Goal: Use online tool/utility: Utilize a website feature to perform a specific function

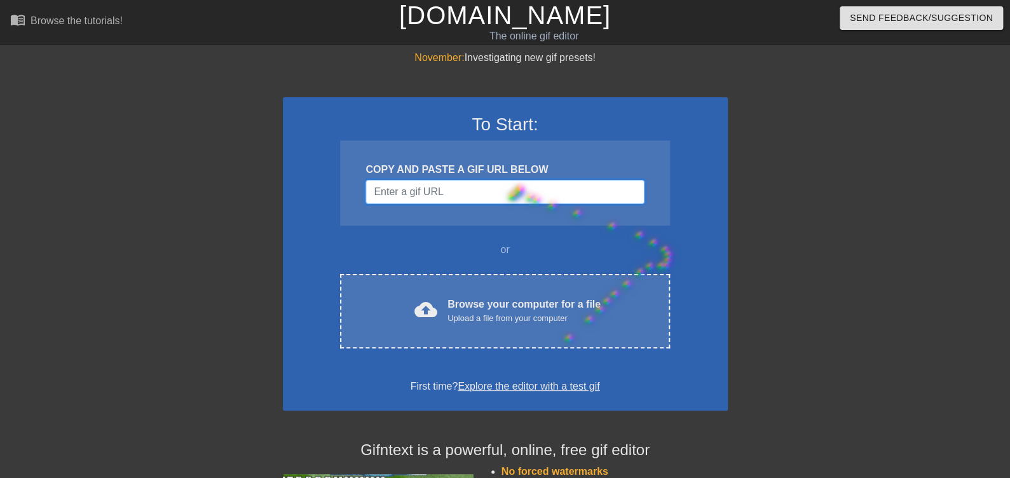
click at [505, 190] on input "Username" at bounding box center [505, 192] width 279 height 24
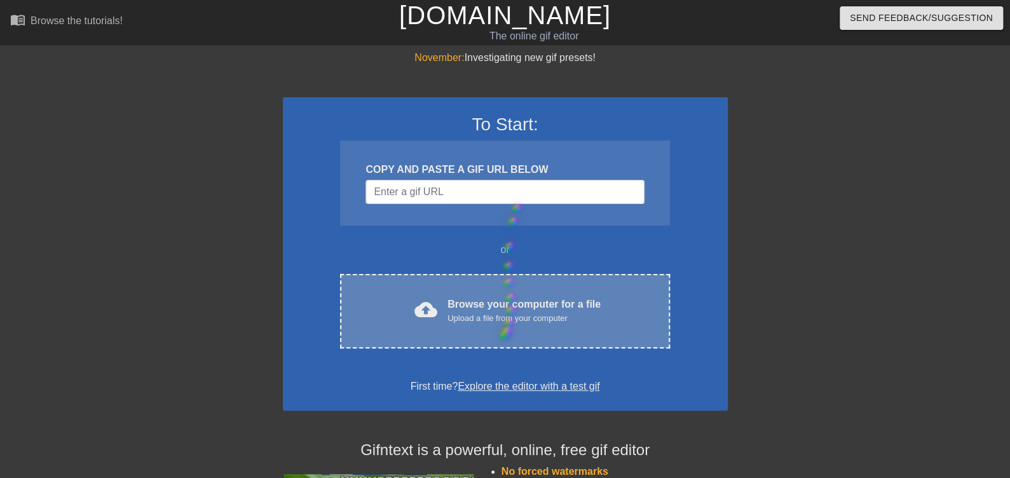
click at [492, 322] on div "Upload a file from your computer" at bounding box center [524, 318] width 153 height 13
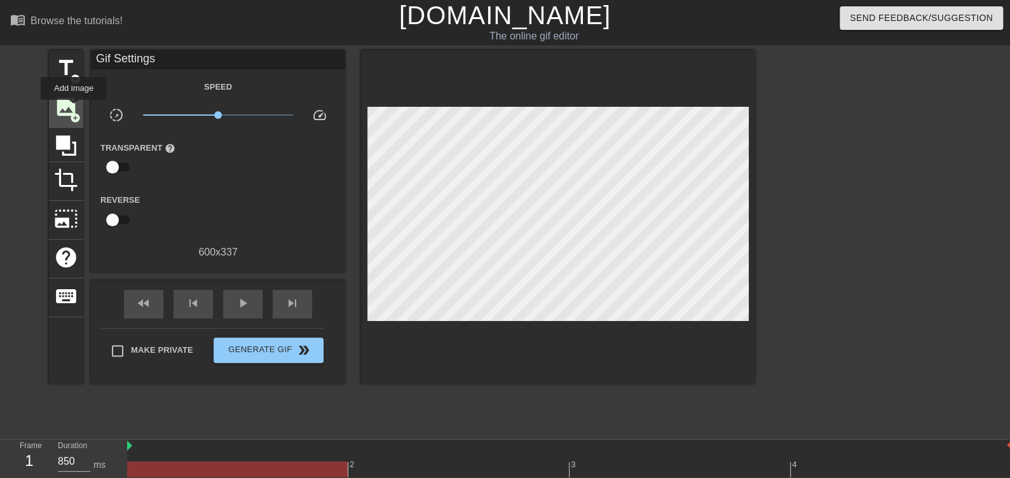
click at [74, 109] on span "image" at bounding box center [66, 107] width 24 height 24
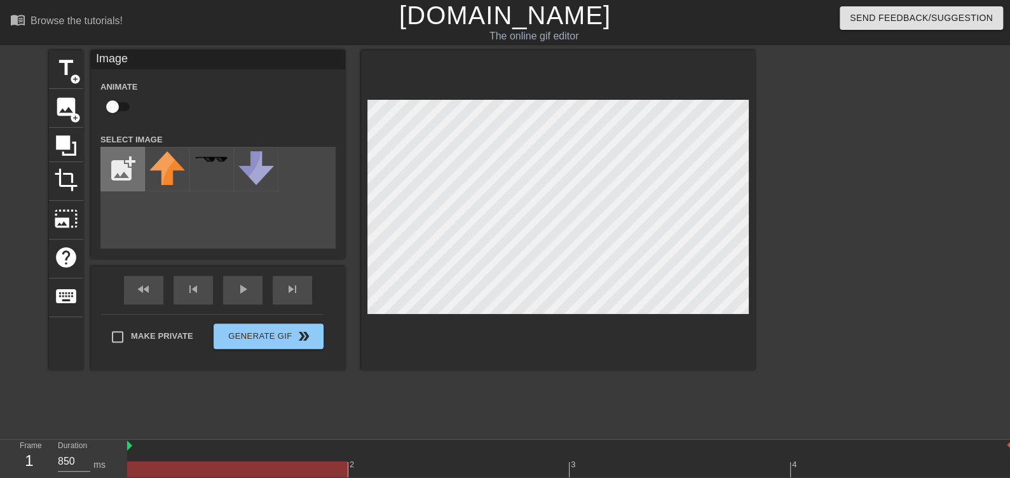
click at [132, 174] on input "file" at bounding box center [122, 169] width 43 height 43
type input "C:\fakepath\IMG_0613.jpg"
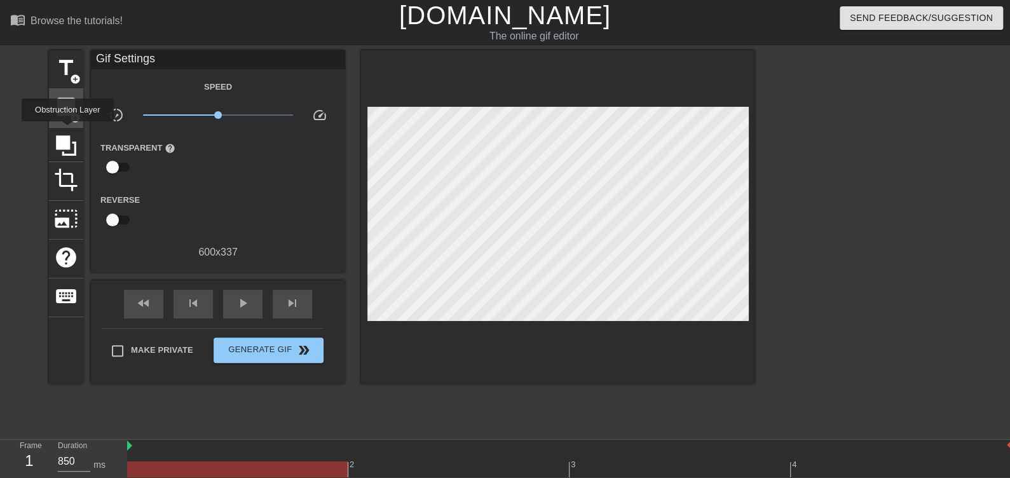
click at [62, 121] on div "image add_circle" at bounding box center [66, 108] width 34 height 39
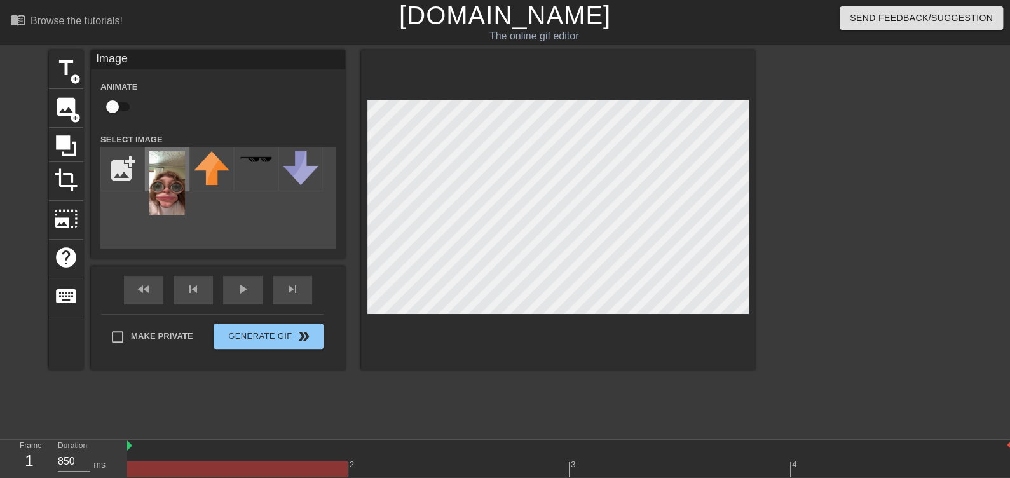
click at [174, 179] on img at bounding box center [167, 183] width 36 height 64
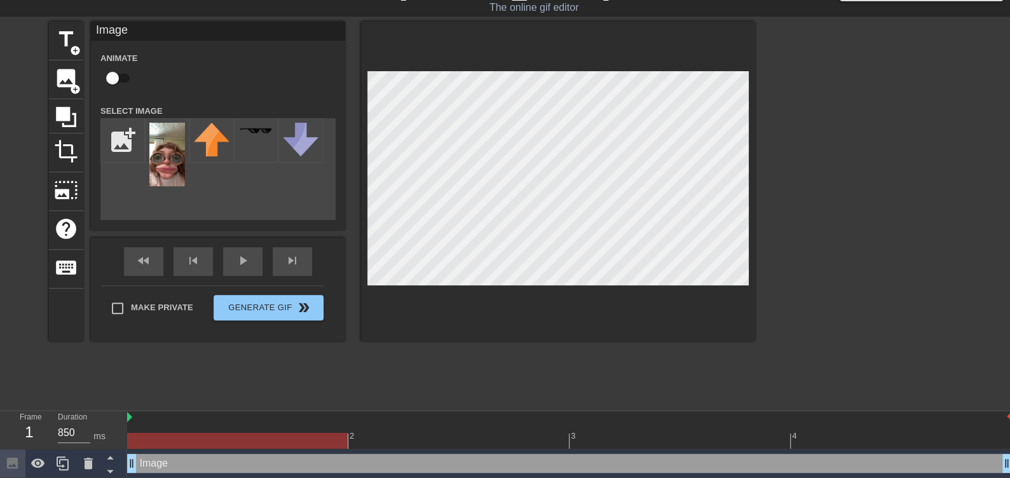
scroll to position [31, 0]
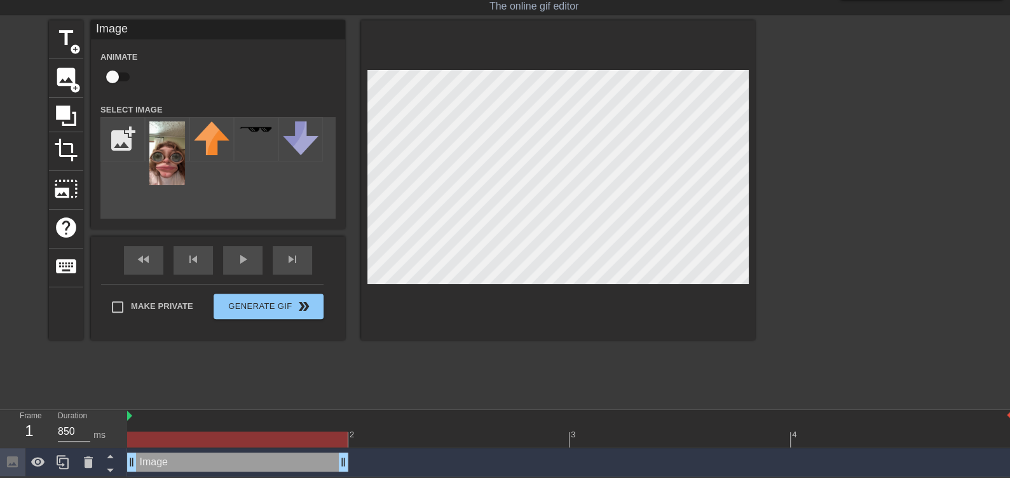
drag, startPoint x: 1004, startPoint y: 462, endPoint x: 343, endPoint y: 464, distance: 660.7
click at [181, 462] on div "Image drag_handle drag_handle" at bounding box center [237, 462] width 221 height 19
drag, startPoint x: 181, startPoint y: 462, endPoint x: 153, endPoint y: 448, distance: 31.3
click at [144, 462] on div "Image drag_handle drag_handle" at bounding box center [237, 462] width 221 height 19
drag, startPoint x: 167, startPoint y: 163, endPoint x: 163, endPoint y: 153, distance: 10.1
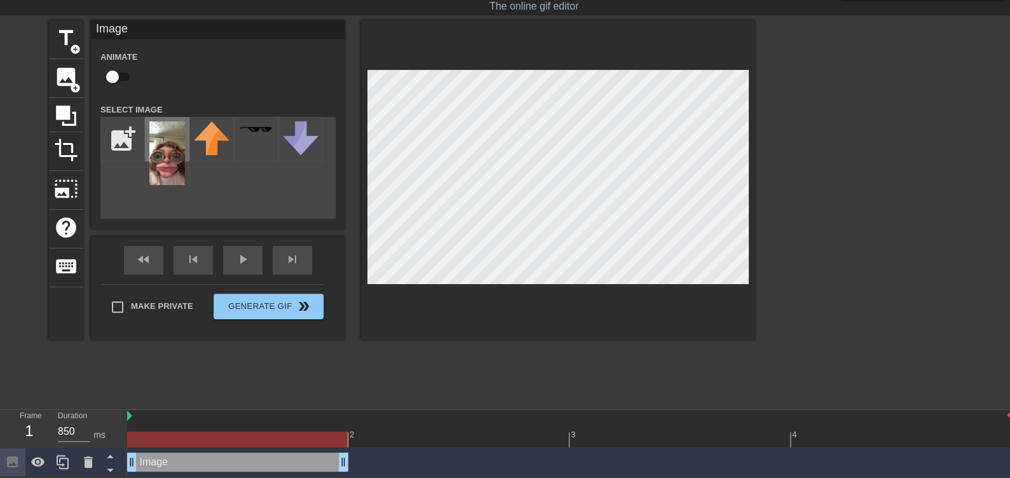
click at [163, 153] on img at bounding box center [167, 153] width 36 height 64
click at [274, 198] on div "add_photo_alternate" at bounding box center [217, 168] width 235 height 102
click at [237, 190] on div "add_photo_alternate" at bounding box center [217, 168] width 235 height 102
click at [209, 147] on img at bounding box center [212, 138] width 36 height 34
click at [170, 147] on img at bounding box center [167, 153] width 36 height 64
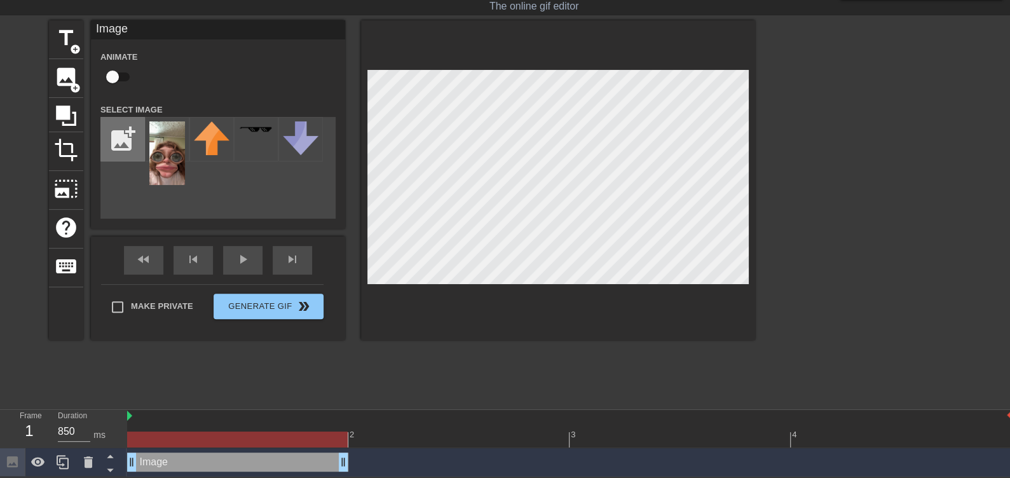
click at [127, 141] on input "file" at bounding box center [122, 139] width 43 height 43
type input "C:\fakepath\IMG_0613.jpg"
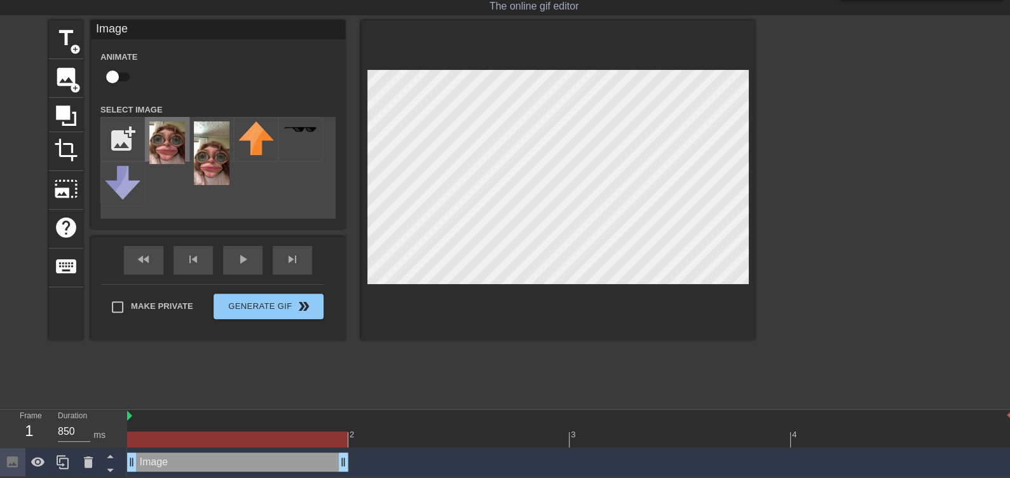
click at [173, 146] on img at bounding box center [167, 142] width 36 height 43
click at [276, 441] on div at bounding box center [237, 440] width 221 height 16
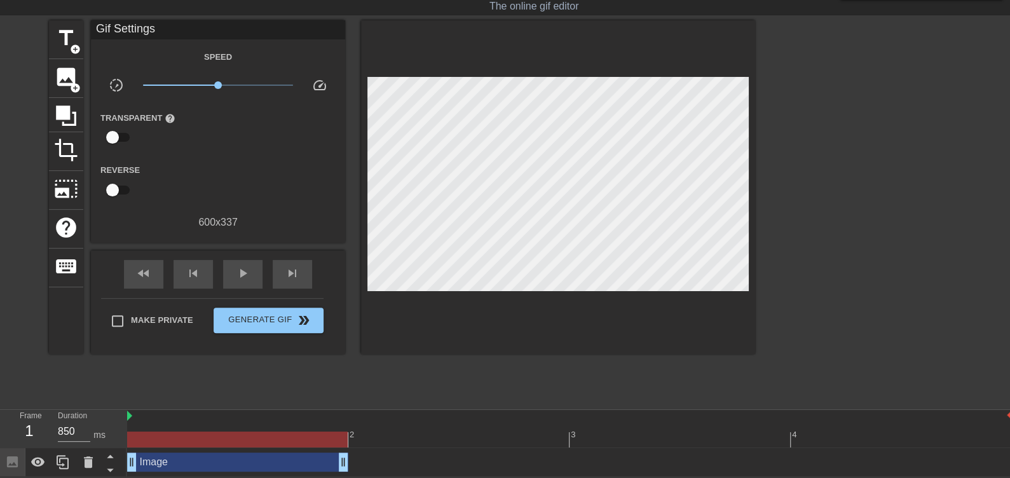
drag, startPoint x: 142, startPoint y: 439, endPoint x: 135, endPoint y: 420, distance: 20.5
click at [147, 441] on div at bounding box center [237, 440] width 221 height 16
click at [132, 415] on img at bounding box center [129, 416] width 5 height 10
click at [238, 263] on div "play_arrow" at bounding box center [242, 274] width 39 height 29
click at [204, 468] on div "Image drag_handle drag_handle" at bounding box center [237, 462] width 221 height 19
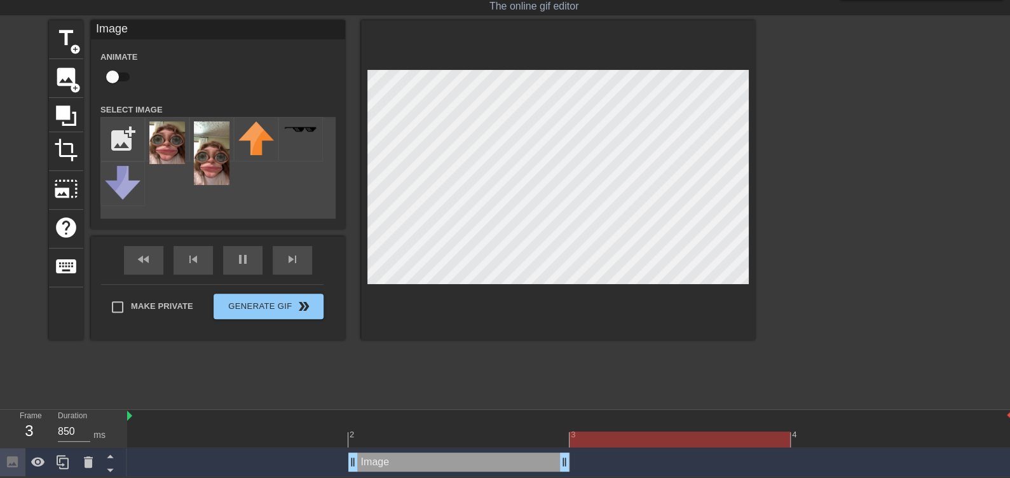
drag, startPoint x: 193, startPoint y: 471, endPoint x: 340, endPoint y: 471, distance: 147.5
click at [340, 471] on div "Image drag_handle drag_handle" at bounding box center [569, 462] width 885 height 29
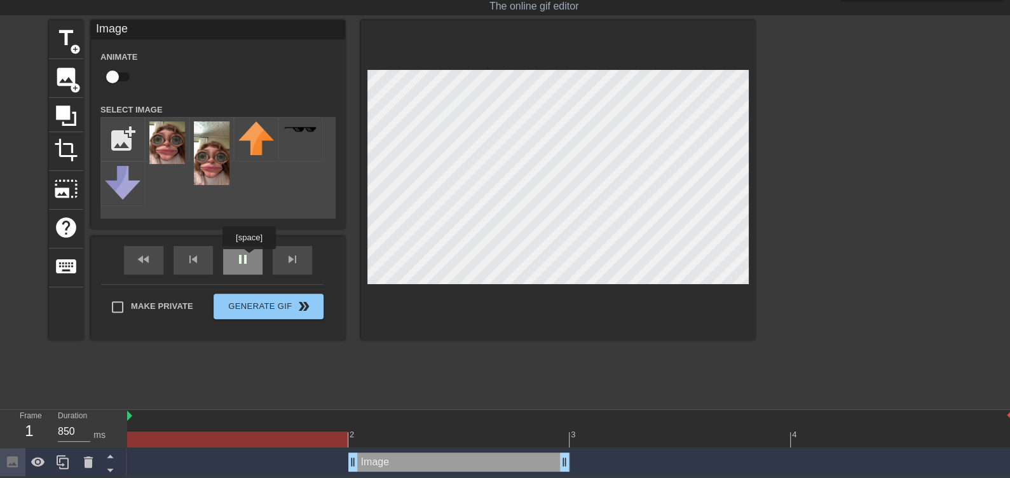
click at [249, 258] on div "pause" at bounding box center [242, 260] width 39 height 29
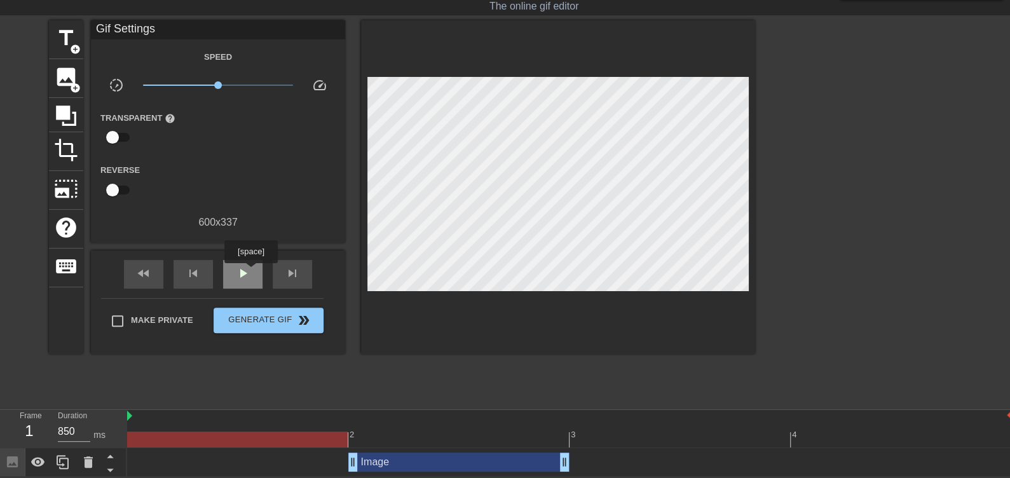
click at [251, 274] on div "play_arrow" at bounding box center [242, 274] width 39 height 29
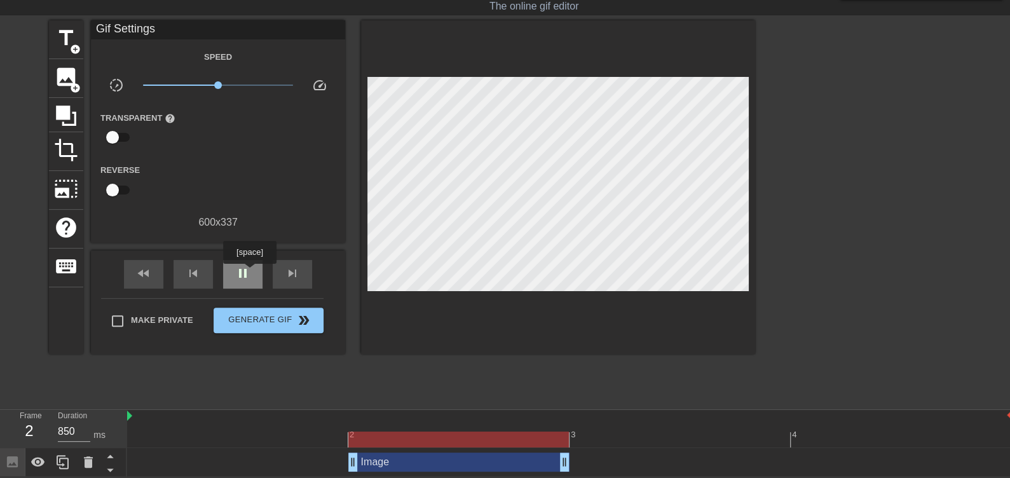
click at [249, 273] on span "pause" at bounding box center [242, 273] width 15 height 15
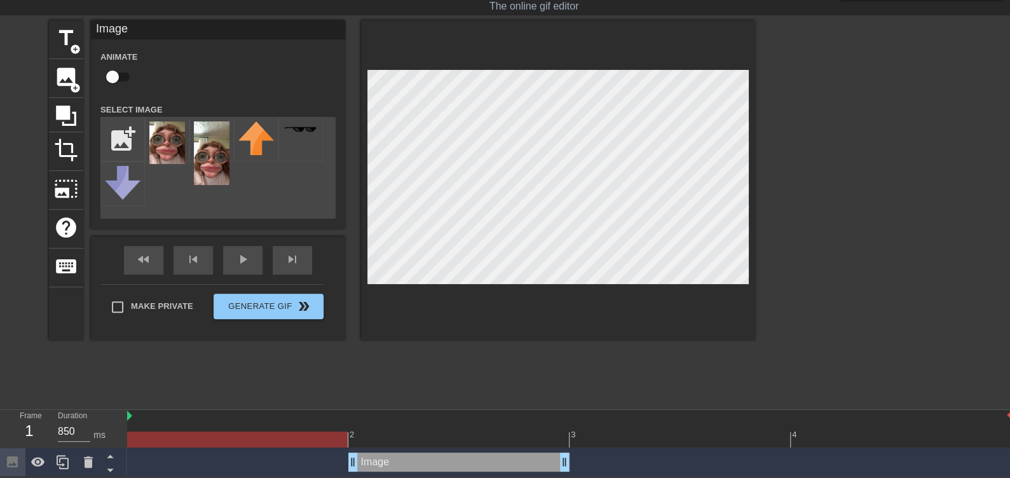
click at [288, 436] on div at bounding box center [569, 440] width 885 height 16
click at [452, 434] on div at bounding box center [569, 440] width 885 height 16
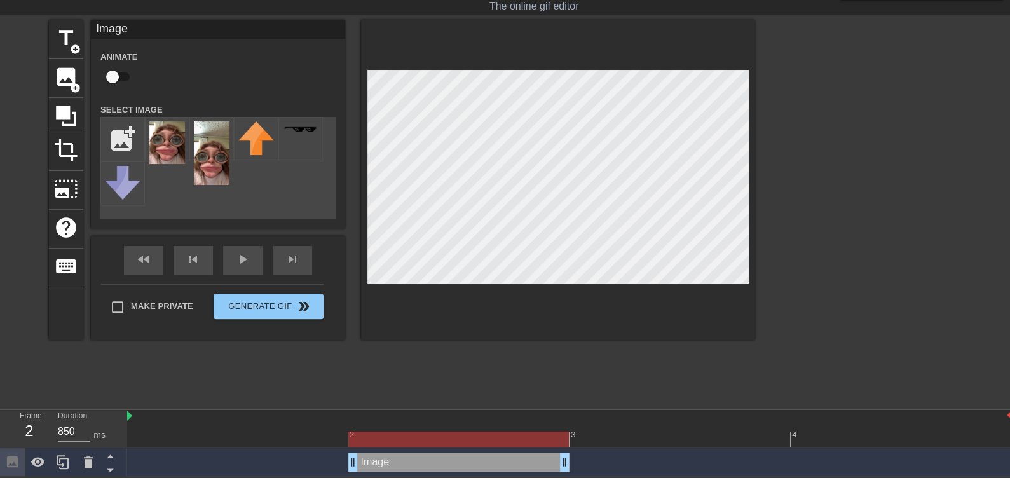
click at [596, 383] on div "title add_circle image add_circle crop photo_size_select_large help keyboard Im…" at bounding box center [402, 211] width 706 height 382
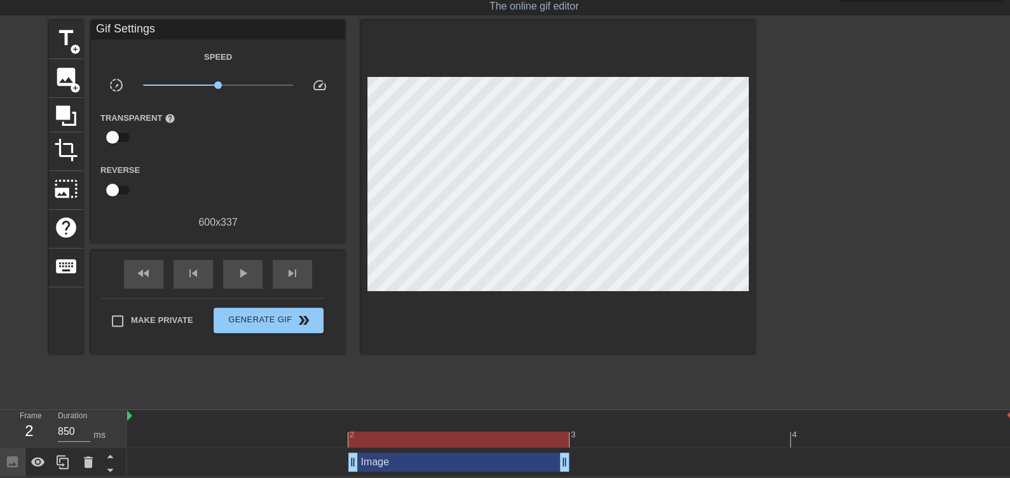
click at [659, 438] on div at bounding box center [569, 440] width 885 height 16
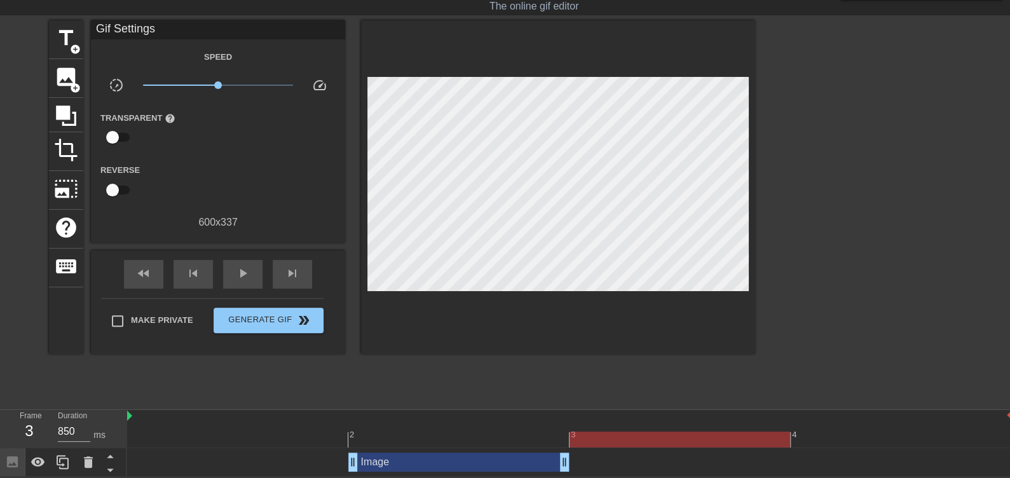
click at [879, 437] on div at bounding box center [569, 440] width 885 height 16
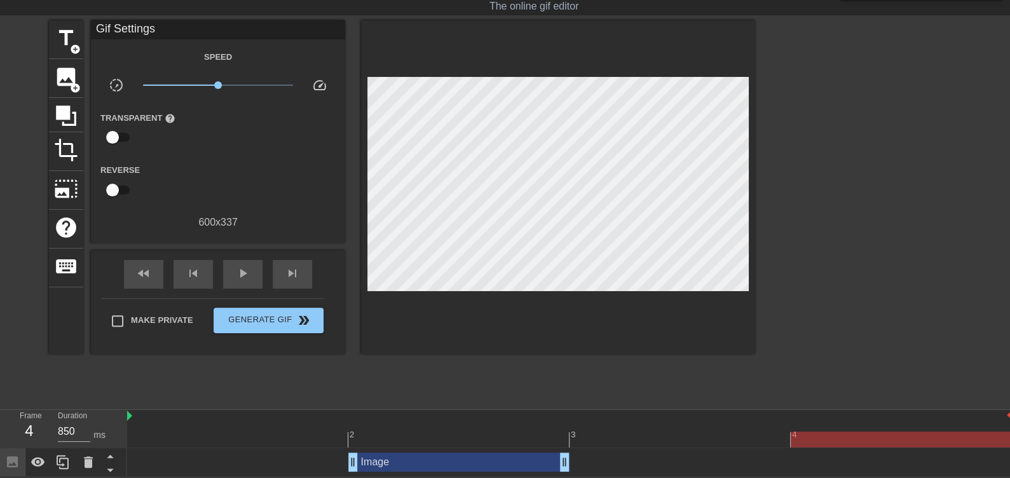
click at [465, 462] on div "Image drag_handle drag_handle" at bounding box center [458, 462] width 221 height 19
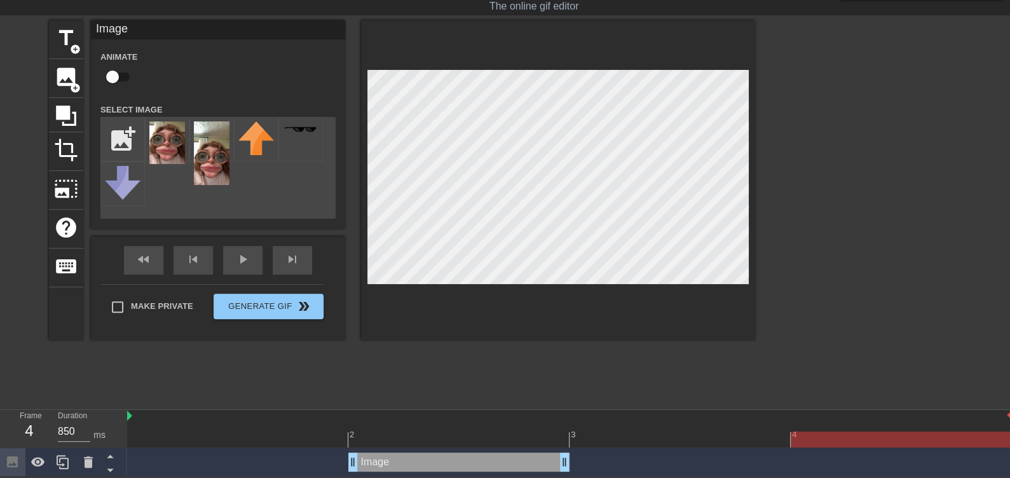
click at [867, 455] on div "Image drag_handle drag_handle" at bounding box center [569, 462] width 885 height 19
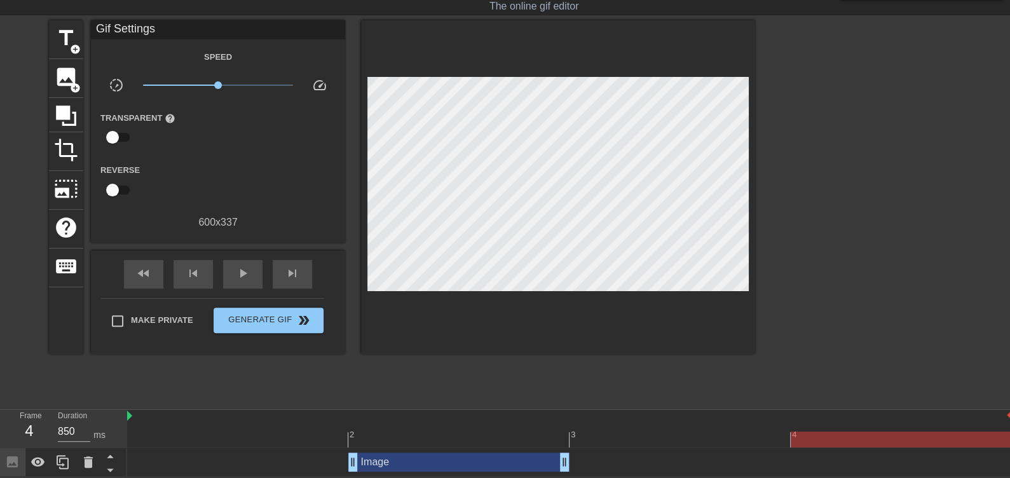
click at [492, 461] on div "Image drag_handle drag_handle" at bounding box center [458, 462] width 221 height 19
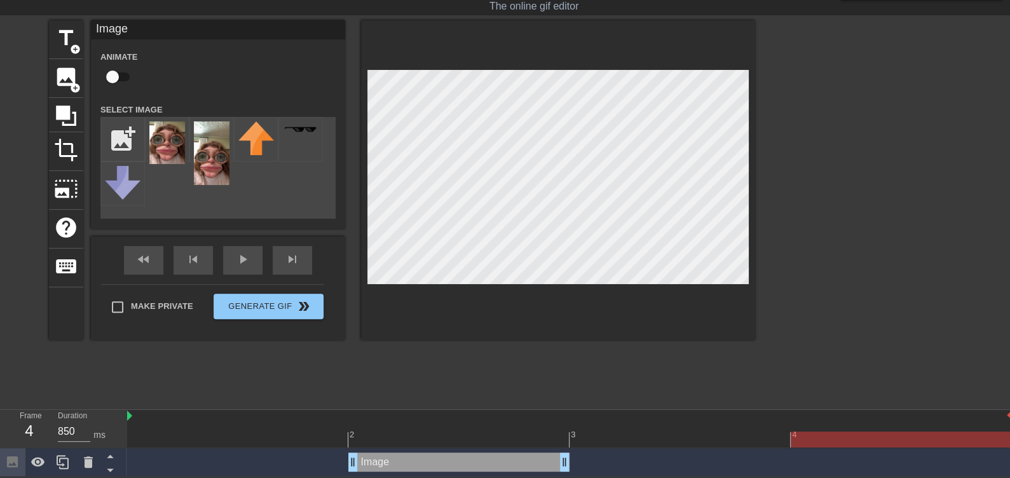
click at [878, 455] on div "Image drag_handle drag_handle" at bounding box center [569, 462] width 885 height 19
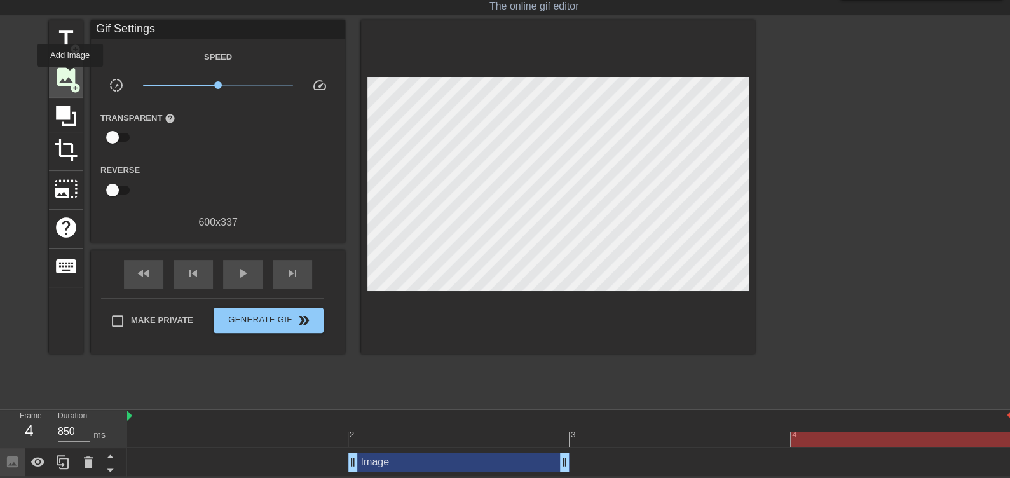
click at [70, 76] on span "image" at bounding box center [66, 77] width 24 height 24
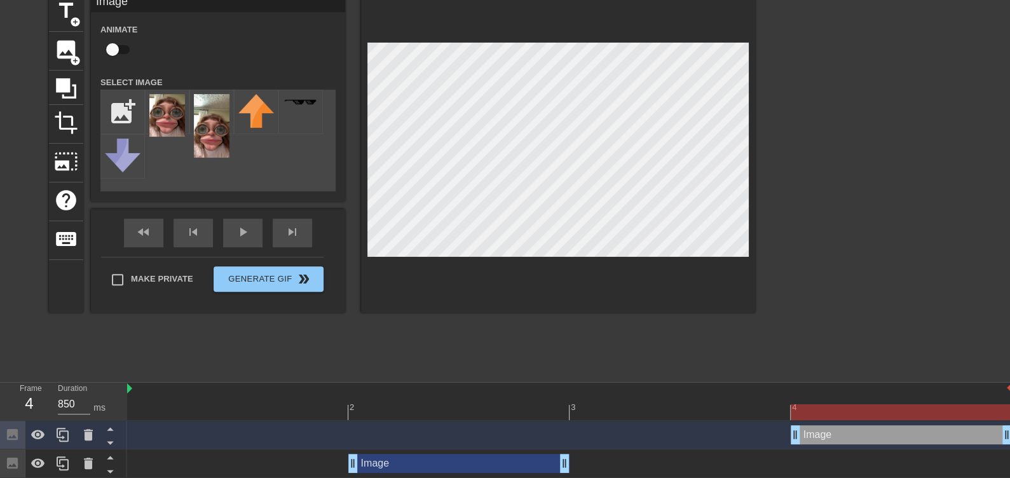
scroll to position [59, 0]
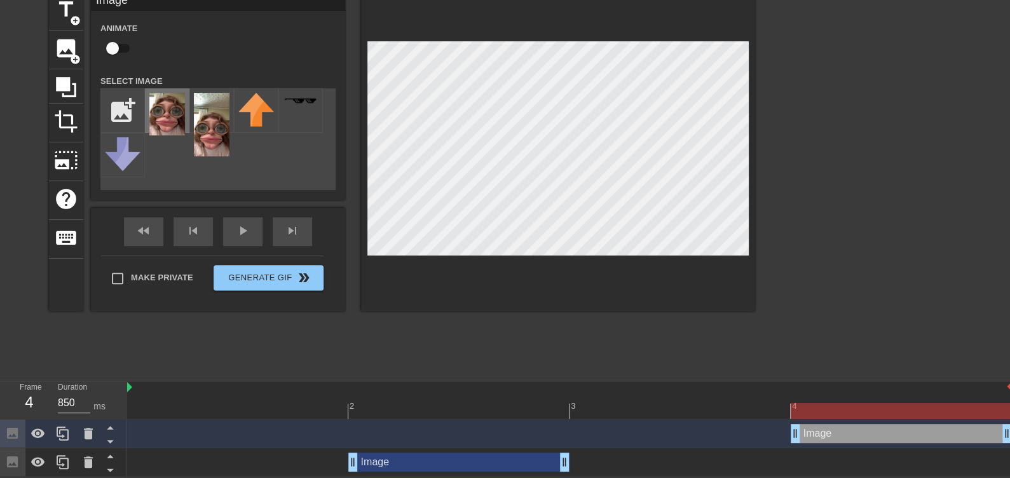
click at [173, 116] on img at bounding box center [167, 114] width 36 height 43
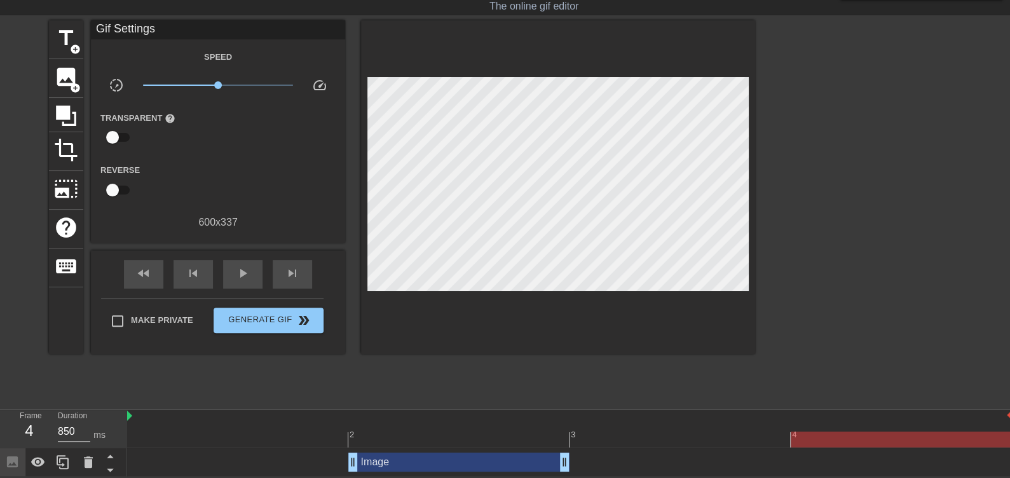
click at [424, 464] on div "Image drag_handle drag_handle" at bounding box center [458, 462] width 221 height 19
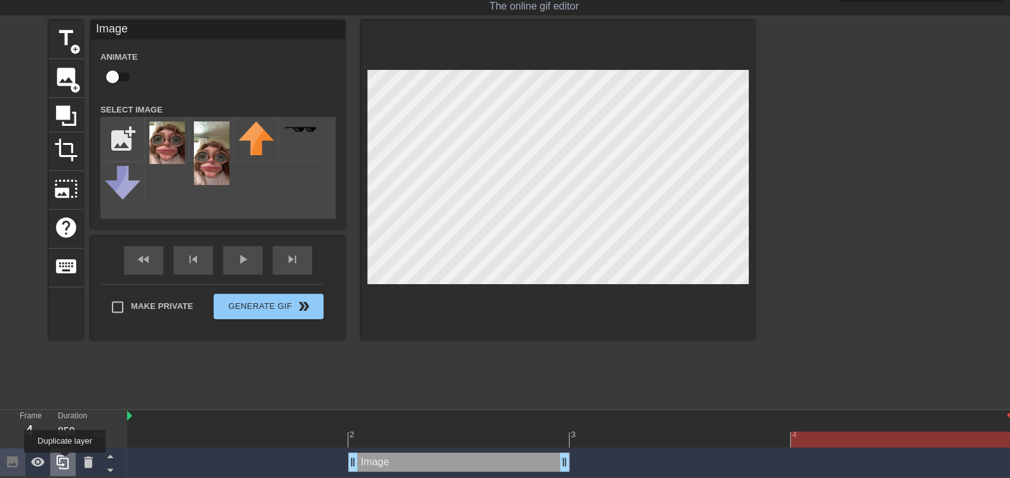
click at [65, 462] on icon at bounding box center [62, 462] width 15 height 15
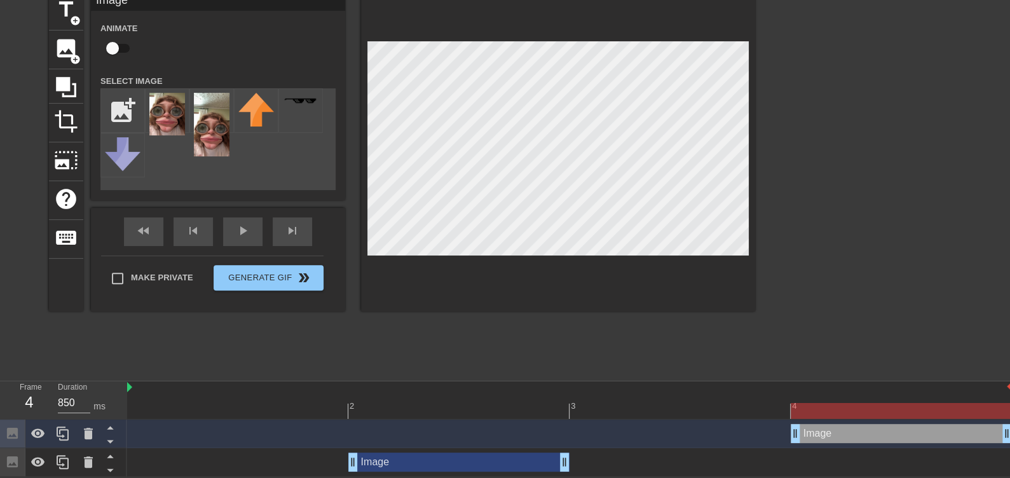
drag, startPoint x: 437, startPoint y: 429, endPoint x: 867, endPoint y: 423, distance: 430.6
click at [867, 424] on div "Image drag_handle drag_handle" at bounding box center [901, 433] width 221 height 19
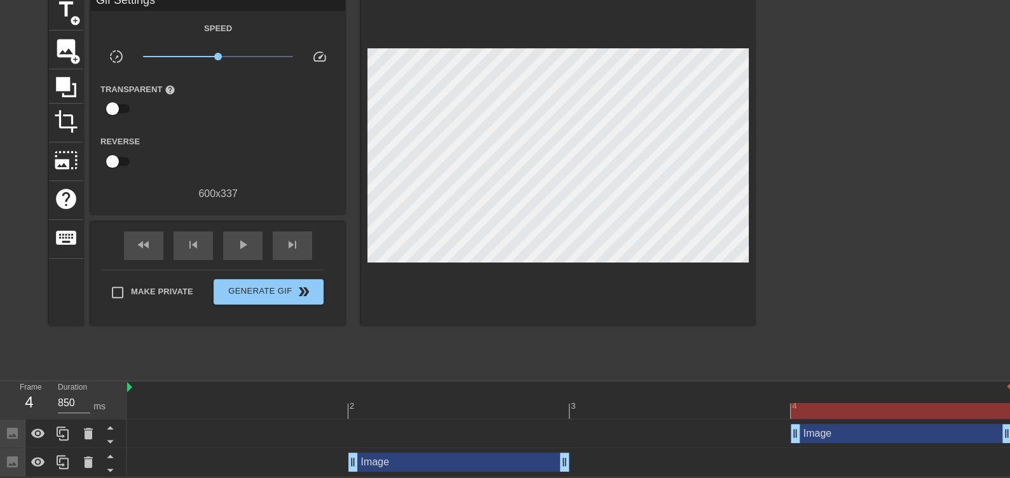
scroll to position [59, 10]
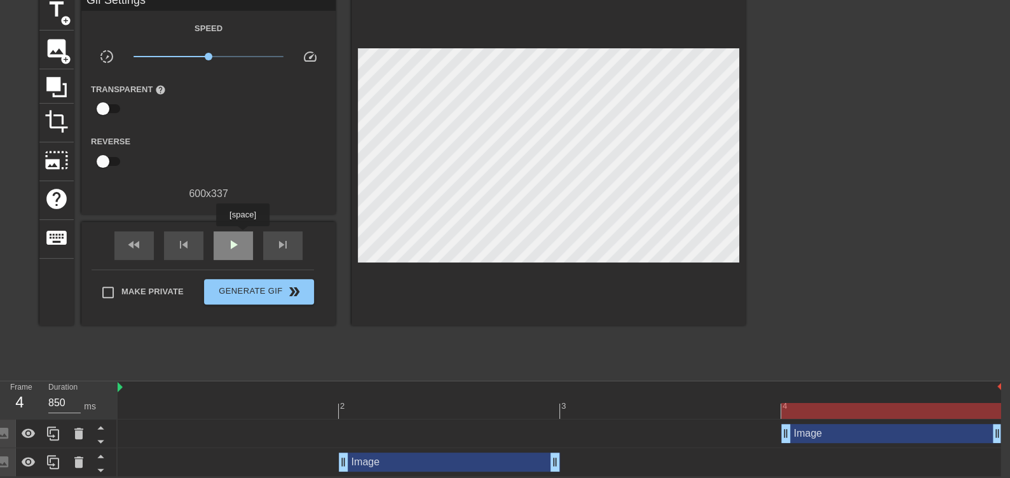
click at [242, 235] on div "play_arrow" at bounding box center [233, 245] width 39 height 29
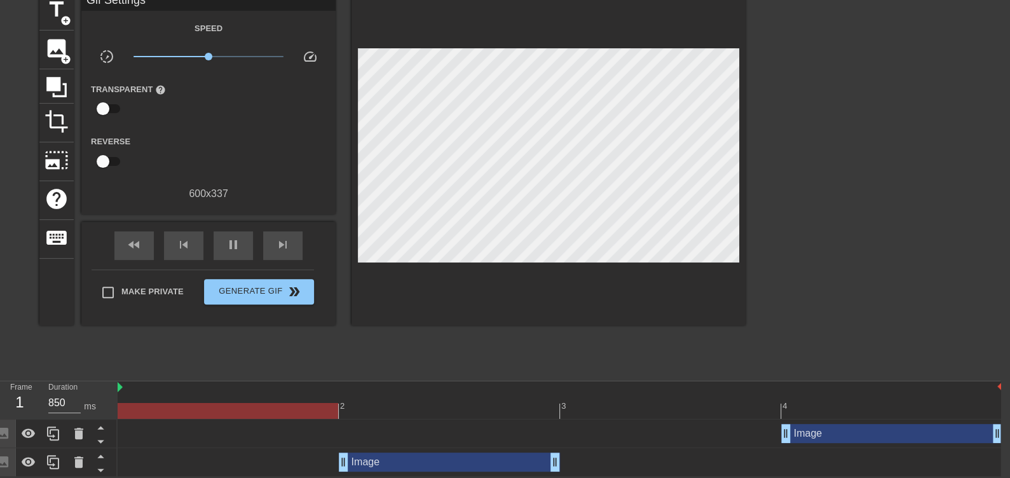
click at [855, 439] on div "Image drag_handle drag_handle" at bounding box center [892, 433] width 221 height 19
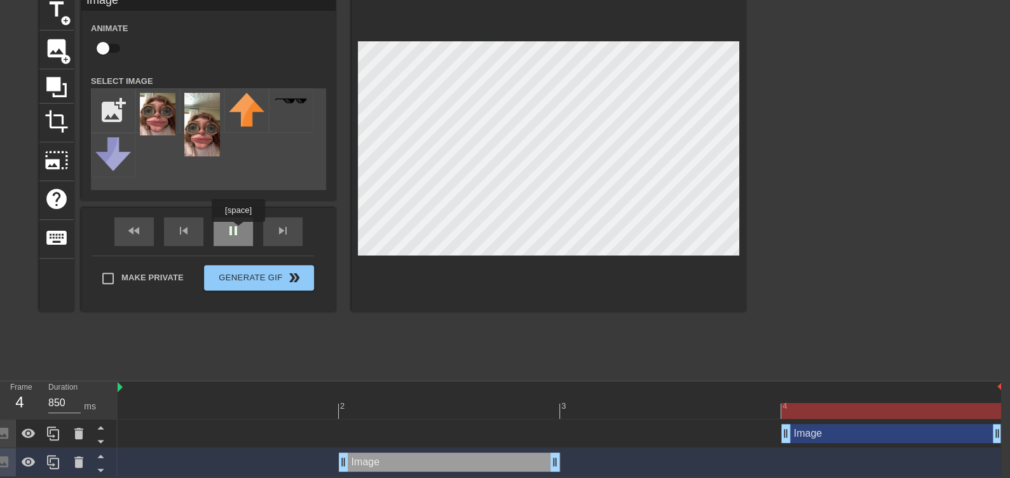
click at [238, 231] on div "pause" at bounding box center [233, 231] width 39 height 29
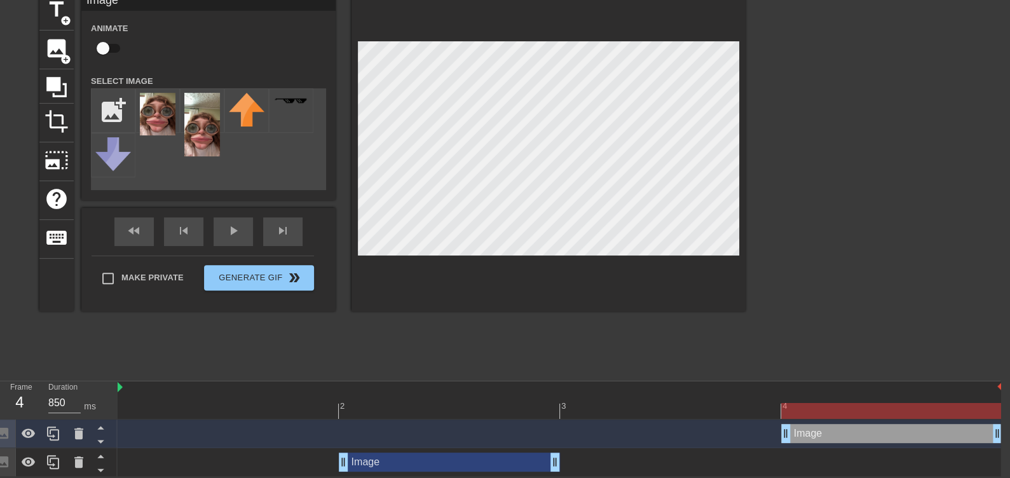
click at [960, 228] on div "title add_circle image add_circle crop photo_size_select_large help keyboard Im…" at bounding box center [495, 183] width 1010 height 382
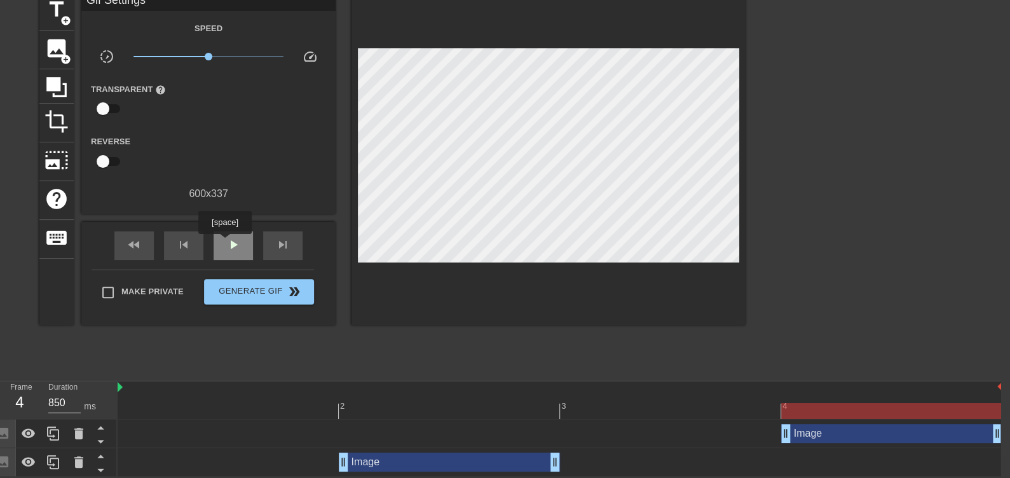
click at [228, 243] on span "play_arrow" at bounding box center [233, 244] width 15 height 15
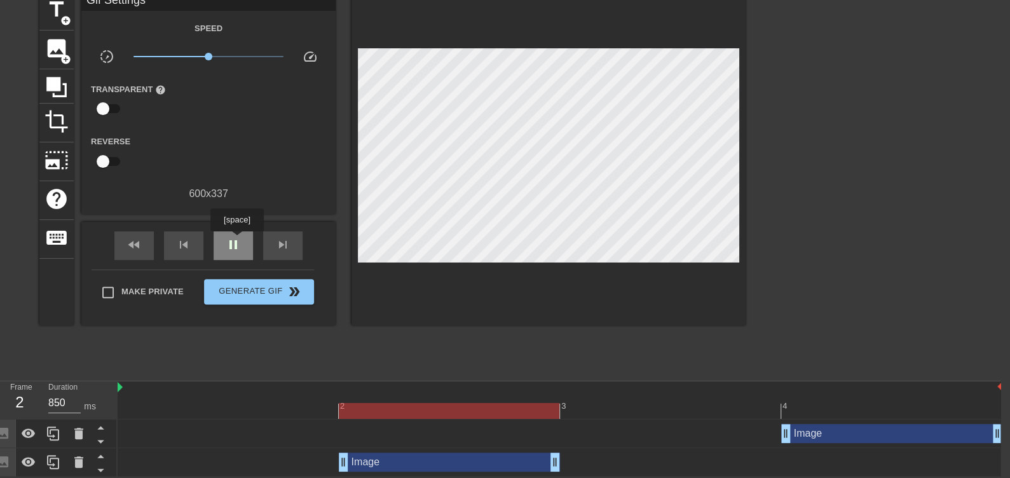
click at [234, 242] on span "pause" at bounding box center [233, 244] width 15 height 15
click at [499, 465] on div "Image drag_handle drag_handle" at bounding box center [449, 462] width 221 height 19
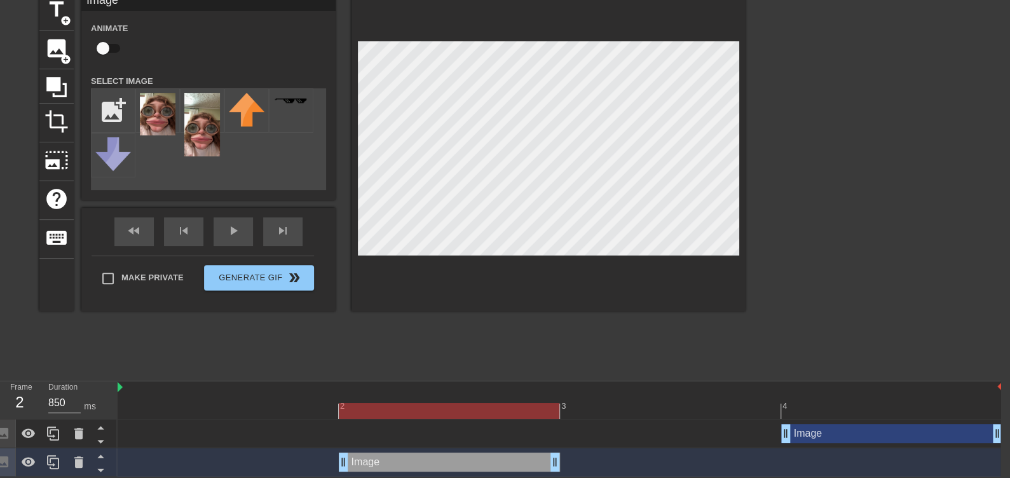
click at [835, 407] on div at bounding box center [560, 411] width 885 height 16
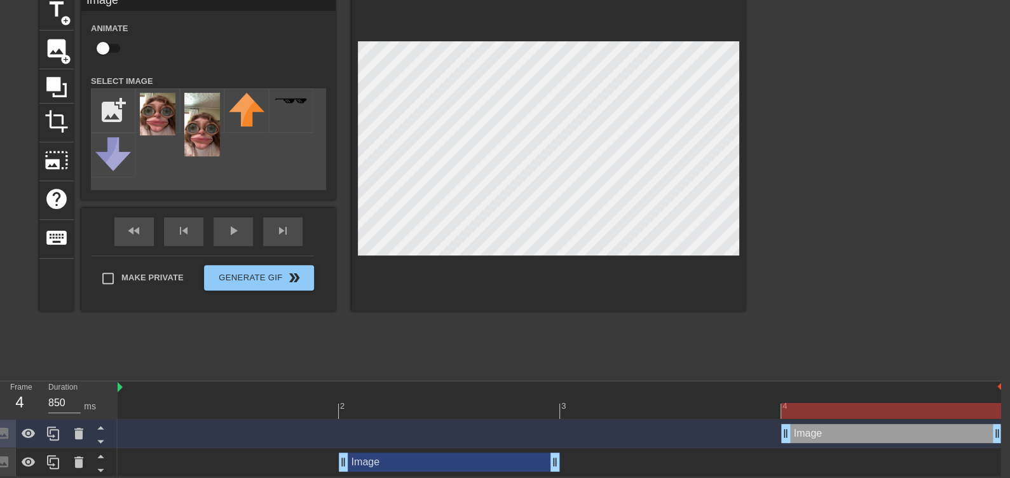
click at [488, 467] on div "Image drag_handle drag_handle" at bounding box center [449, 462] width 221 height 19
click at [477, 465] on div "Image drag_handle drag_handle" at bounding box center [449, 462] width 221 height 19
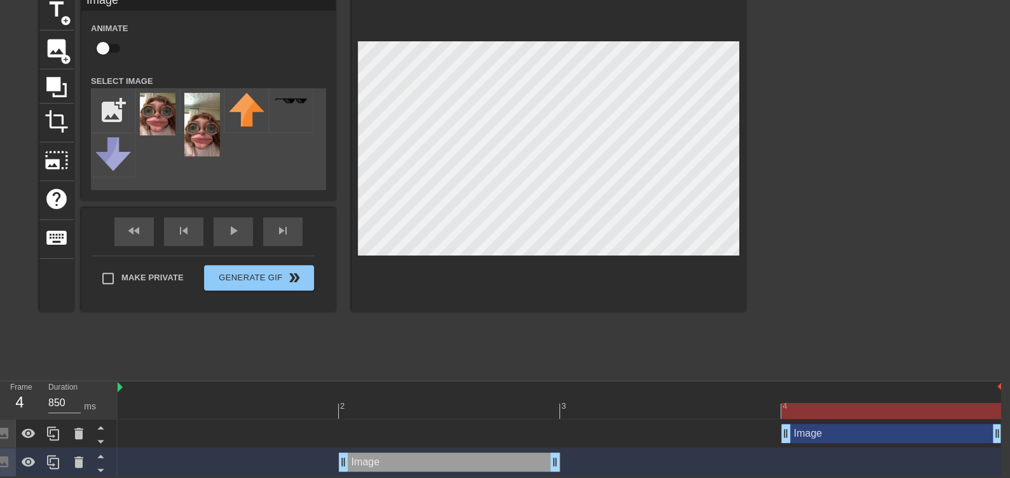
click at [927, 324] on div at bounding box center [856, 183] width 191 height 382
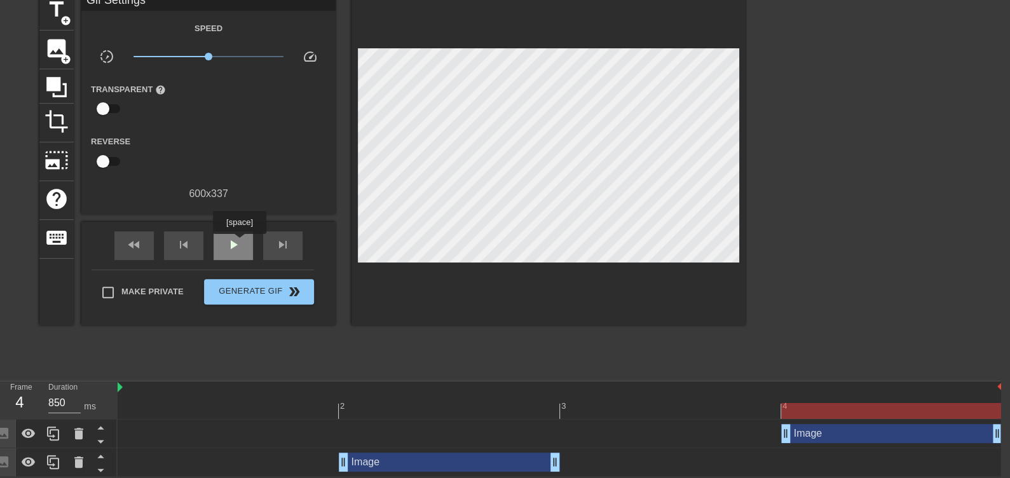
click at [239, 241] on span "play_arrow" at bounding box center [233, 244] width 15 height 15
click at [231, 246] on span "pause" at bounding box center [233, 244] width 15 height 15
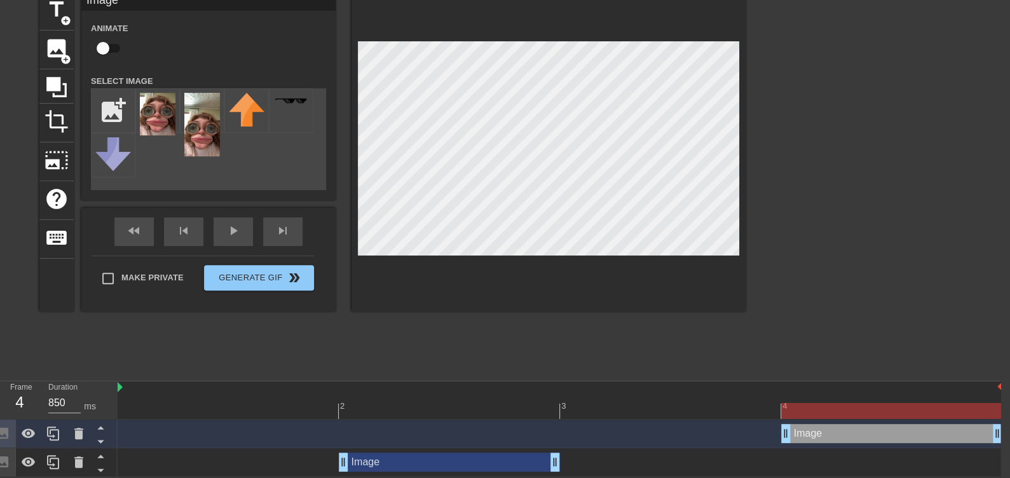
click at [856, 171] on div at bounding box center [856, 183] width 191 height 382
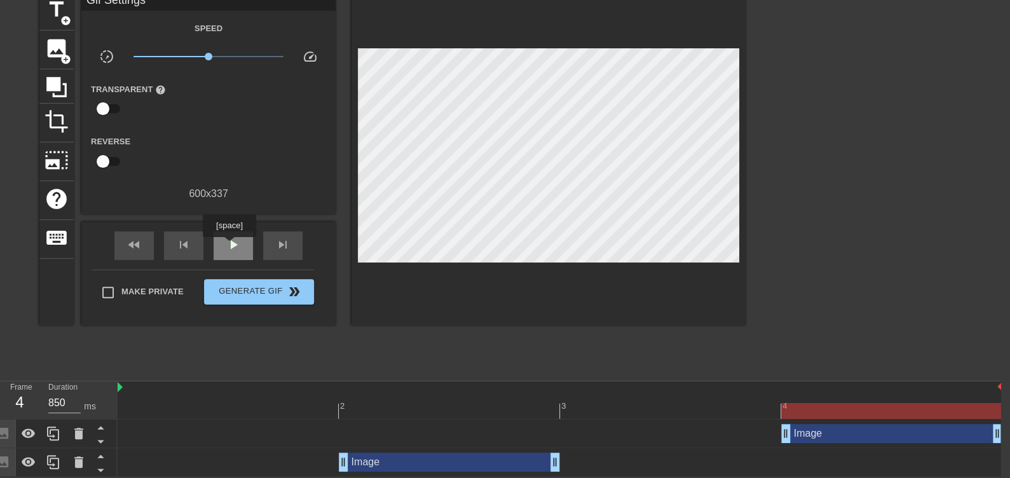
click at [229, 246] on span "play_arrow" at bounding box center [233, 244] width 15 height 15
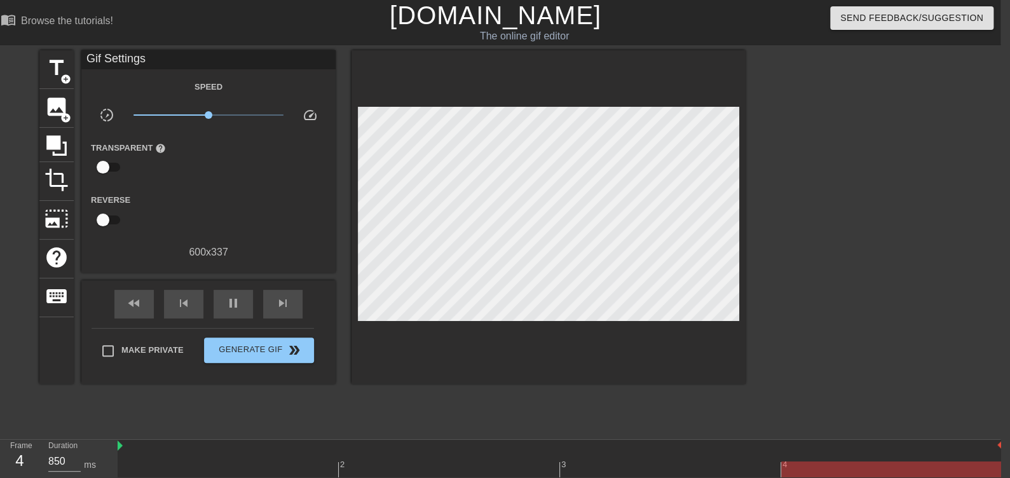
scroll to position [0, 10]
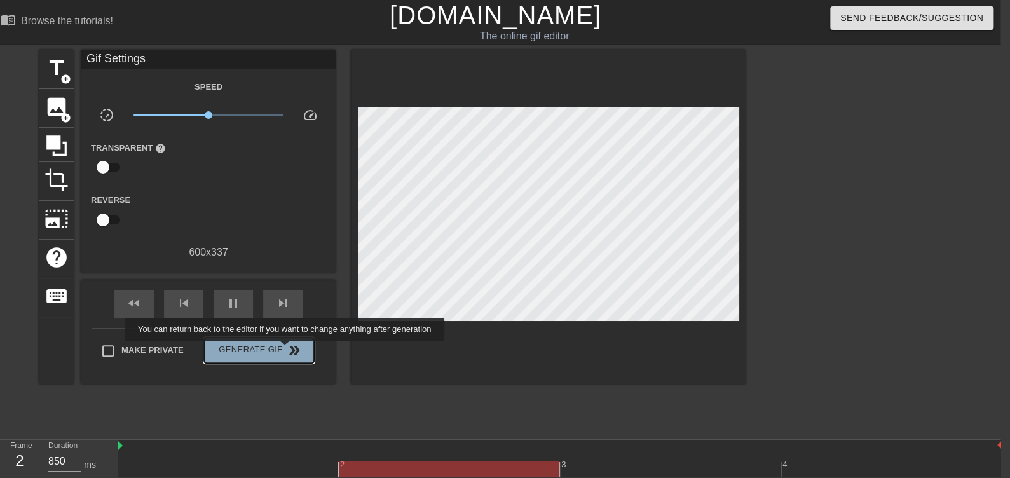
click at [287, 350] on span "double_arrow" at bounding box center [294, 350] width 15 height 15
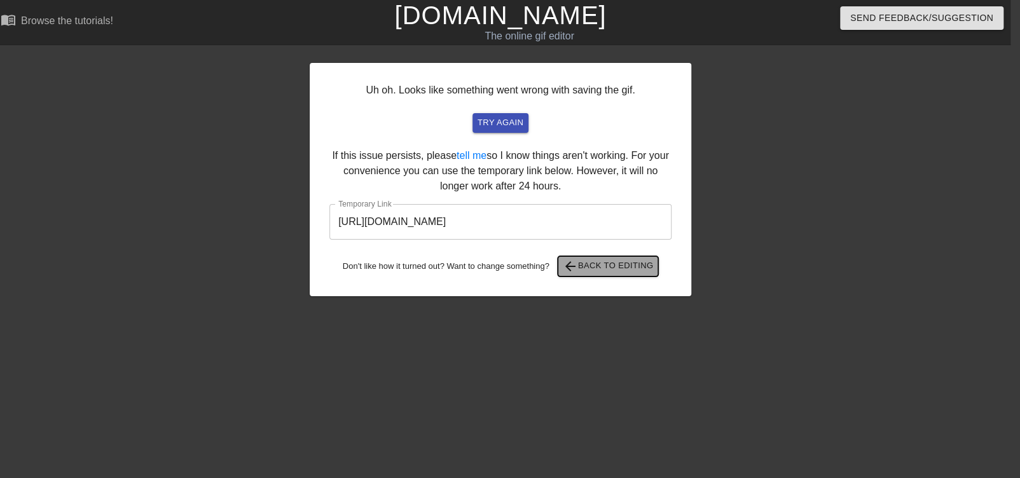
click at [620, 272] on span "arrow_back Back to Editing" at bounding box center [608, 266] width 91 height 15
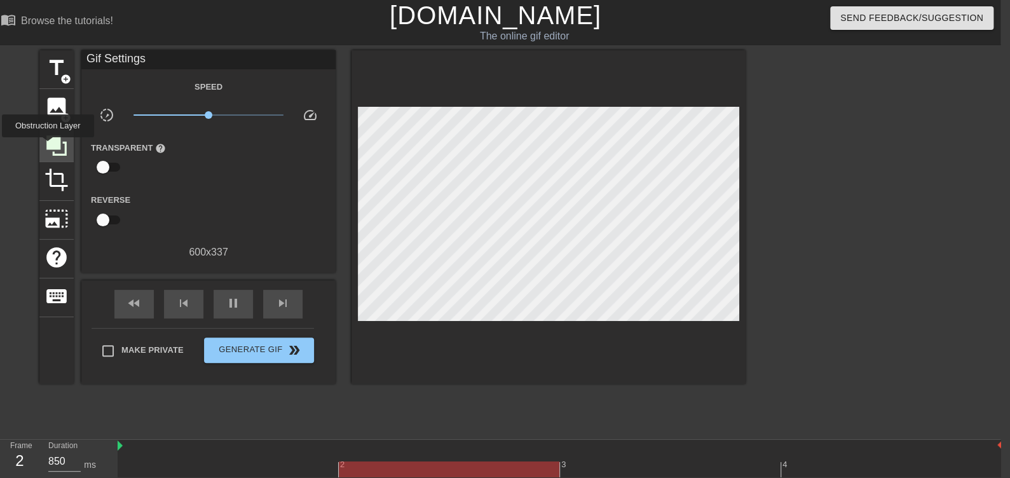
click at [48, 146] on icon at bounding box center [56, 145] width 20 height 20
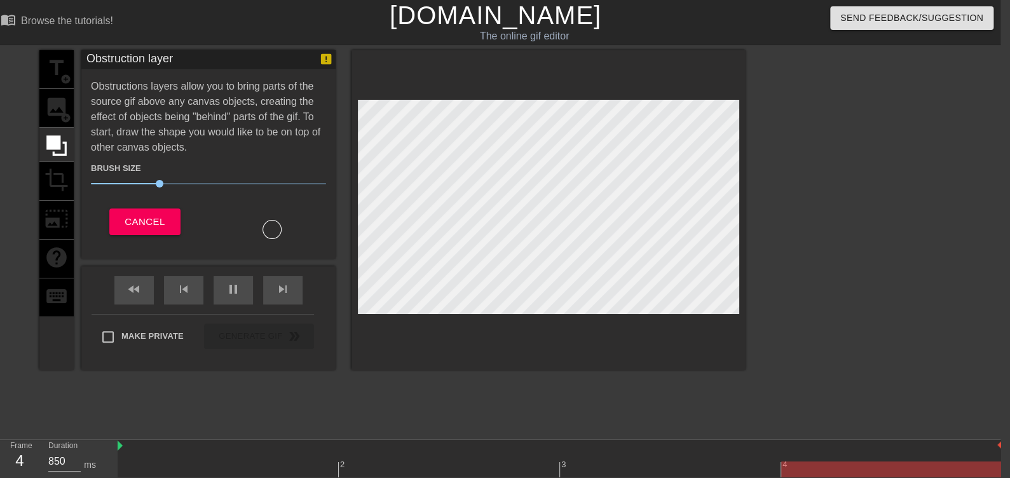
click at [56, 185] on div "title add_circle image add_circle crop photo_size_select_large help keyboard" at bounding box center [56, 210] width 34 height 320
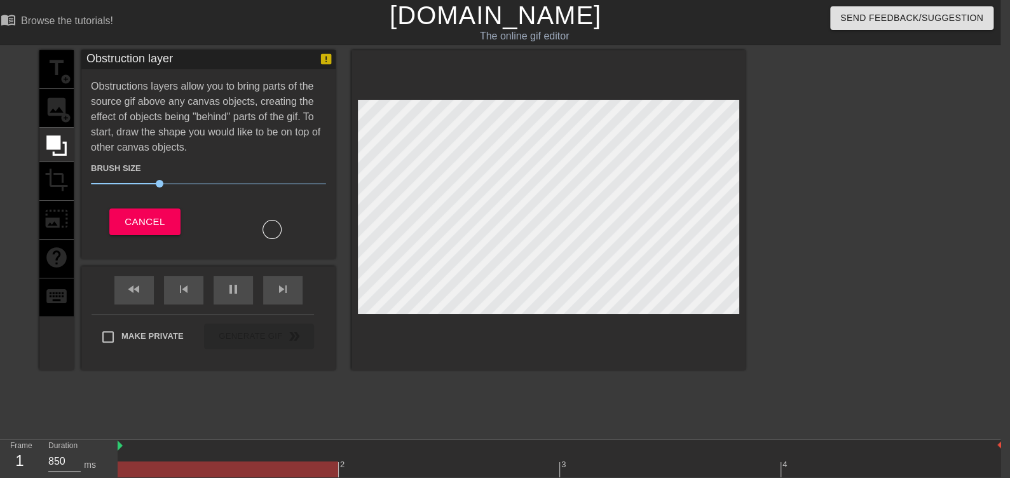
click at [157, 417] on div "title add_circle image add_circle crop photo_size_select_large help keyboard Ob…" at bounding box center [392, 241] width 706 height 382
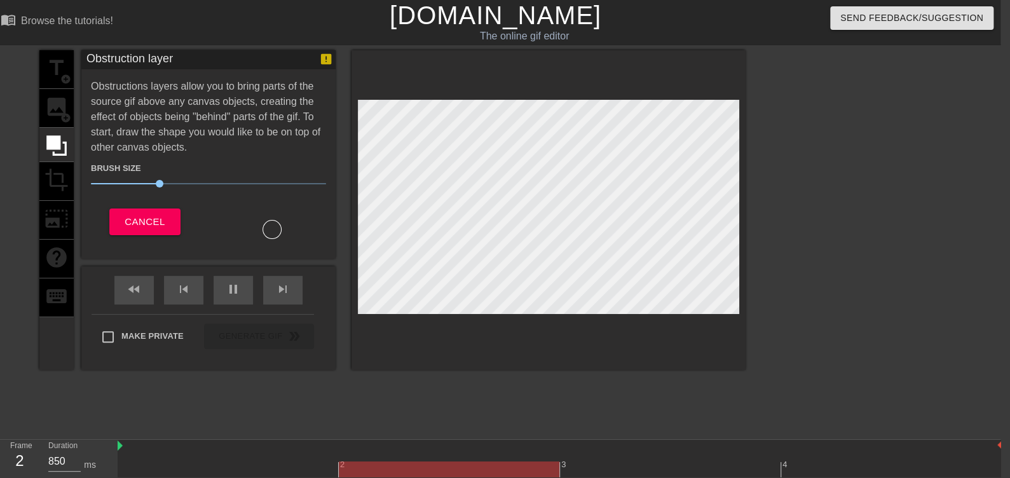
drag, startPoint x: 158, startPoint y: 393, endPoint x: 97, endPoint y: 335, distance: 84.1
click at [93, 336] on div "Make Private Generate Gif double_arrow" at bounding box center [203, 339] width 223 height 50
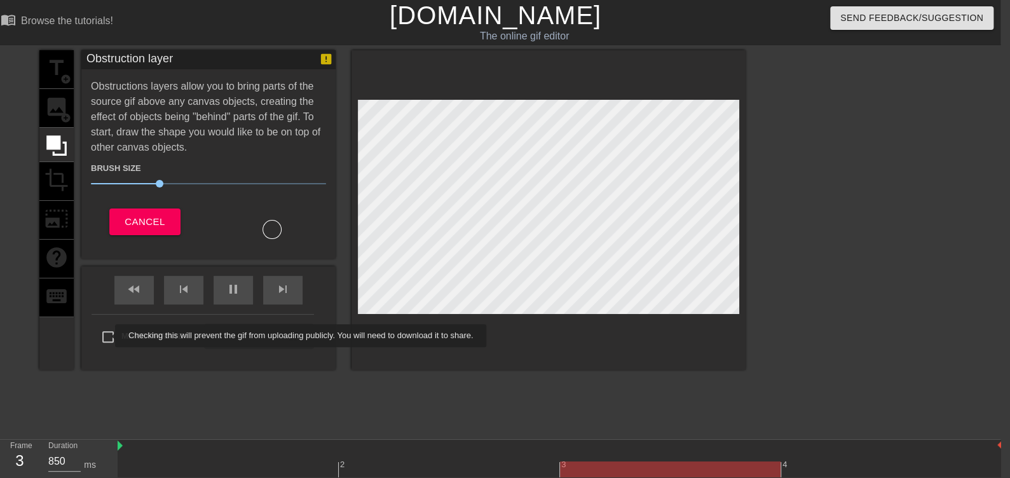
click at [106, 336] on input "Make Private" at bounding box center [108, 337] width 27 height 27
checkbox input "true"
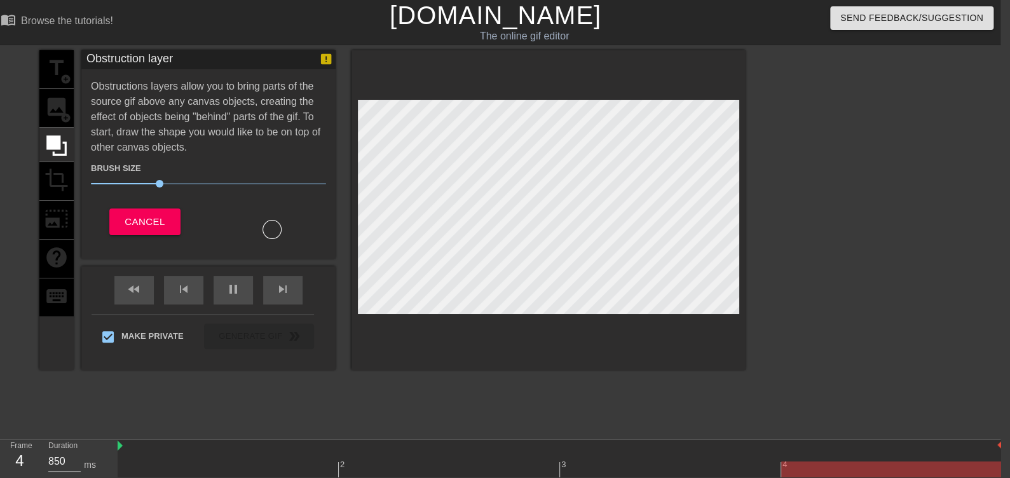
click at [65, 109] on div "title add_circle image add_circle crop photo_size_select_large help keyboard" at bounding box center [56, 210] width 34 height 320
click at [138, 221] on span "Cancel" at bounding box center [145, 222] width 40 height 17
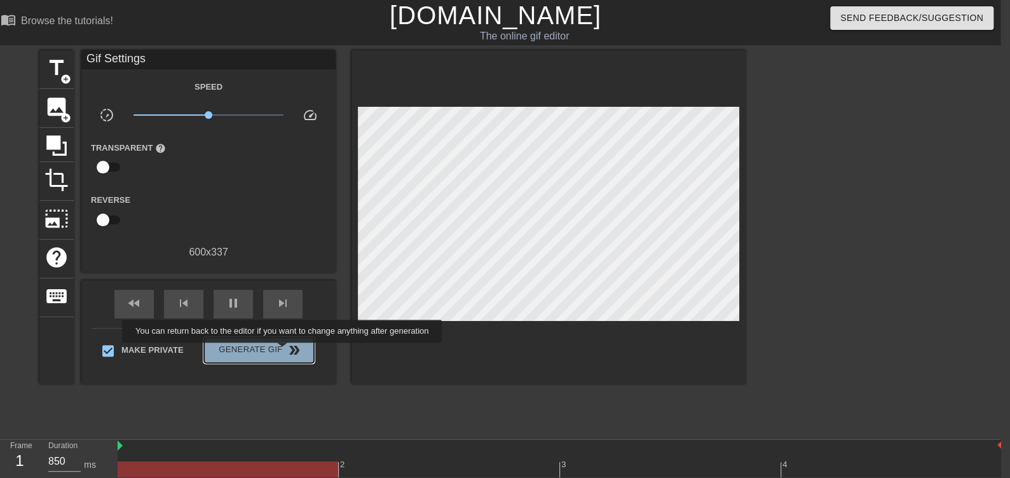
click at [284, 352] on span "Generate Gif double_arrow" at bounding box center [259, 350] width 100 height 15
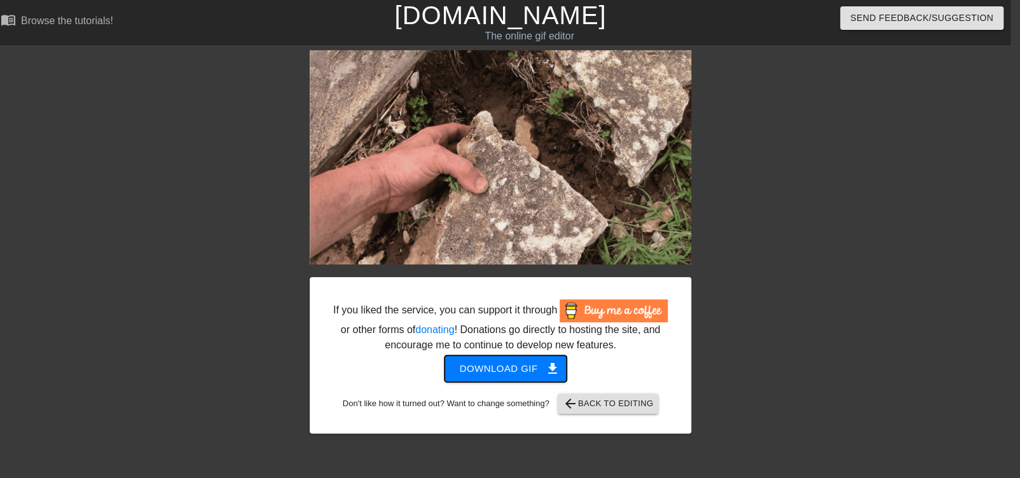
click at [492, 373] on span "Download gif get_app" at bounding box center [506, 369] width 92 height 17
